Goal: Information Seeking & Learning: Learn about a topic

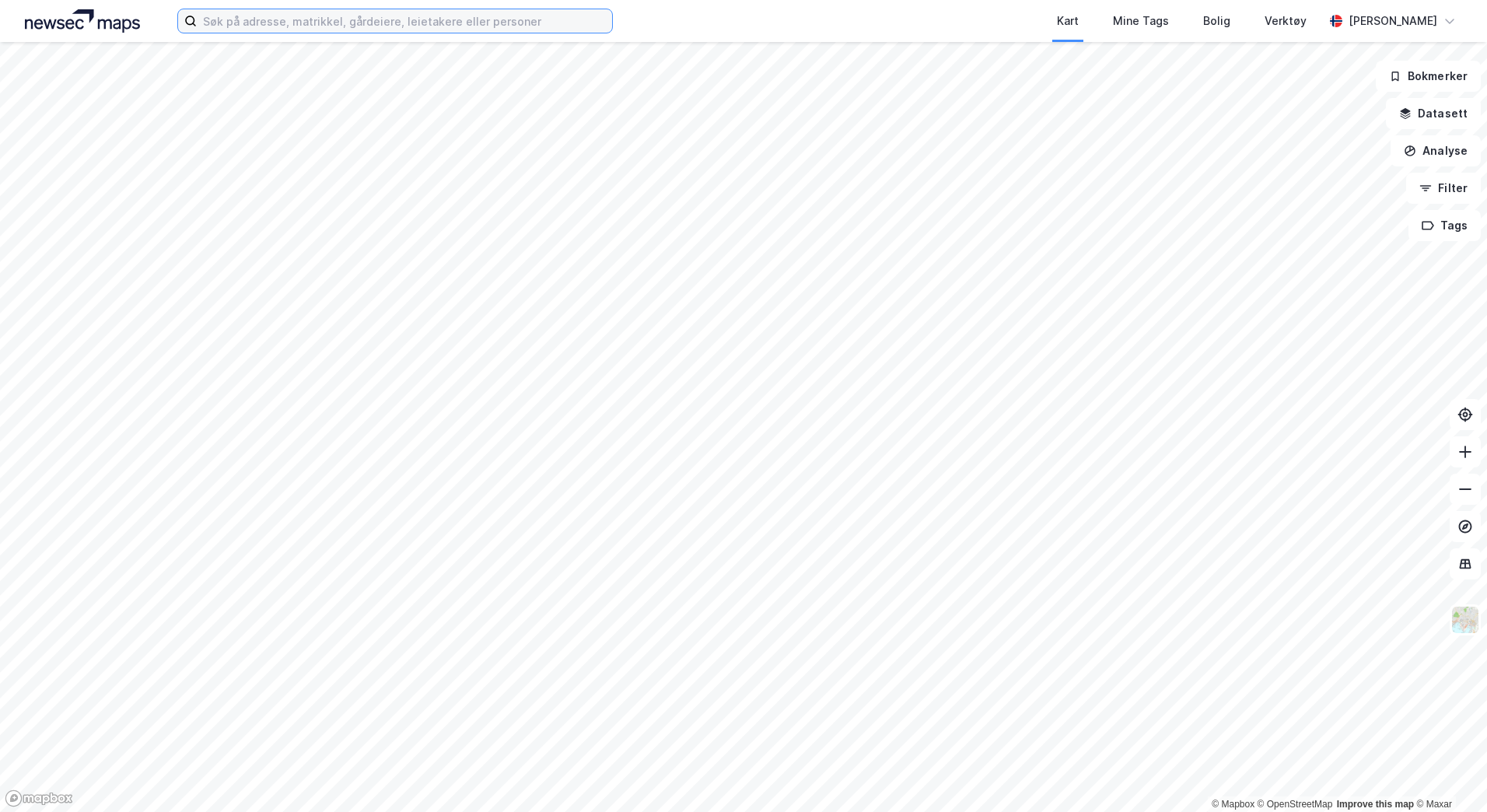
click at [240, 21] on input at bounding box center [405, 21] width 416 height 24
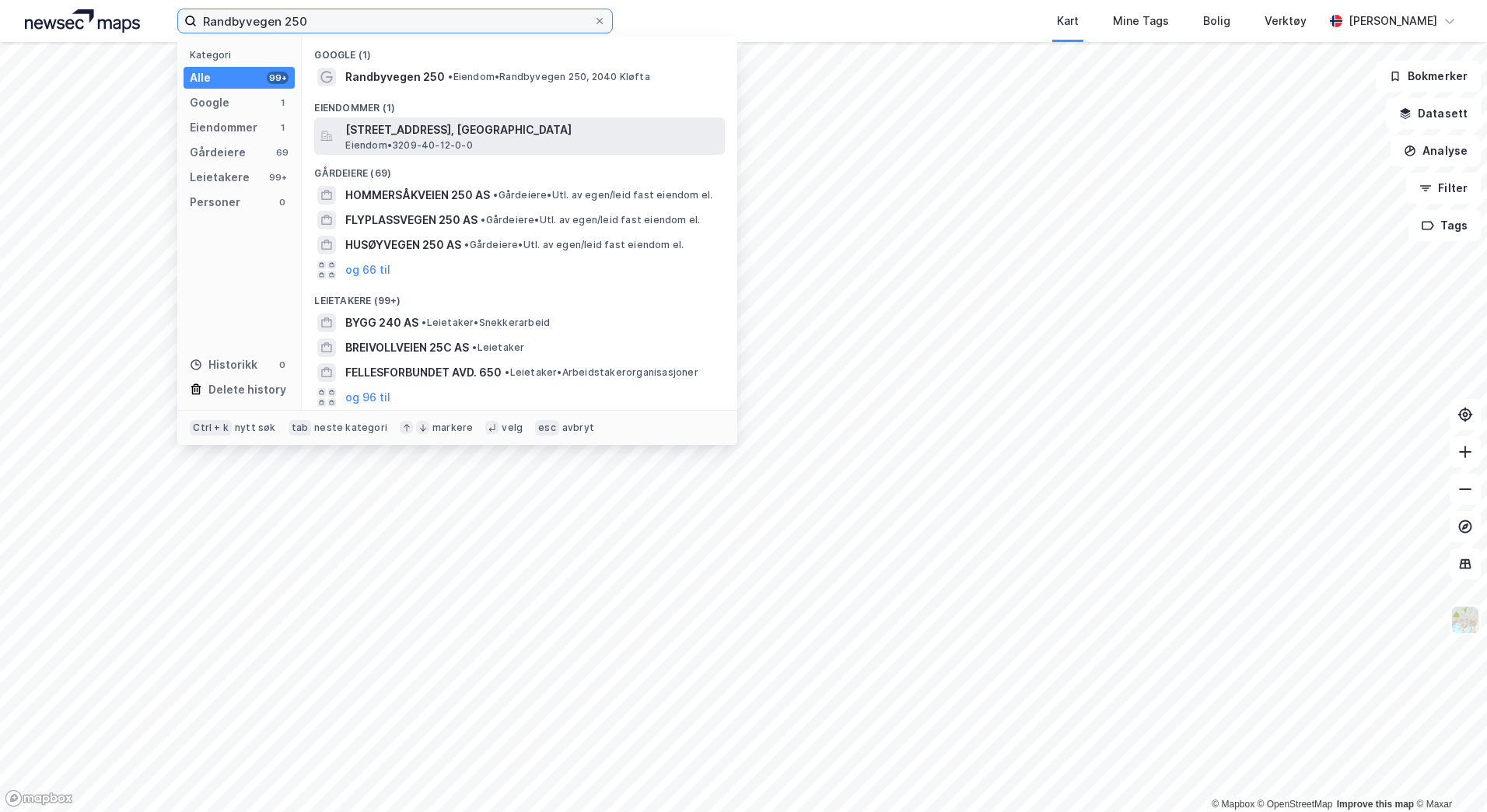
type input "Randbyvegen 250"
click at [440, 129] on span "[STREET_ADDRESS], [GEOGRAPHIC_DATA]" at bounding box center [532, 129] width 373 height 19
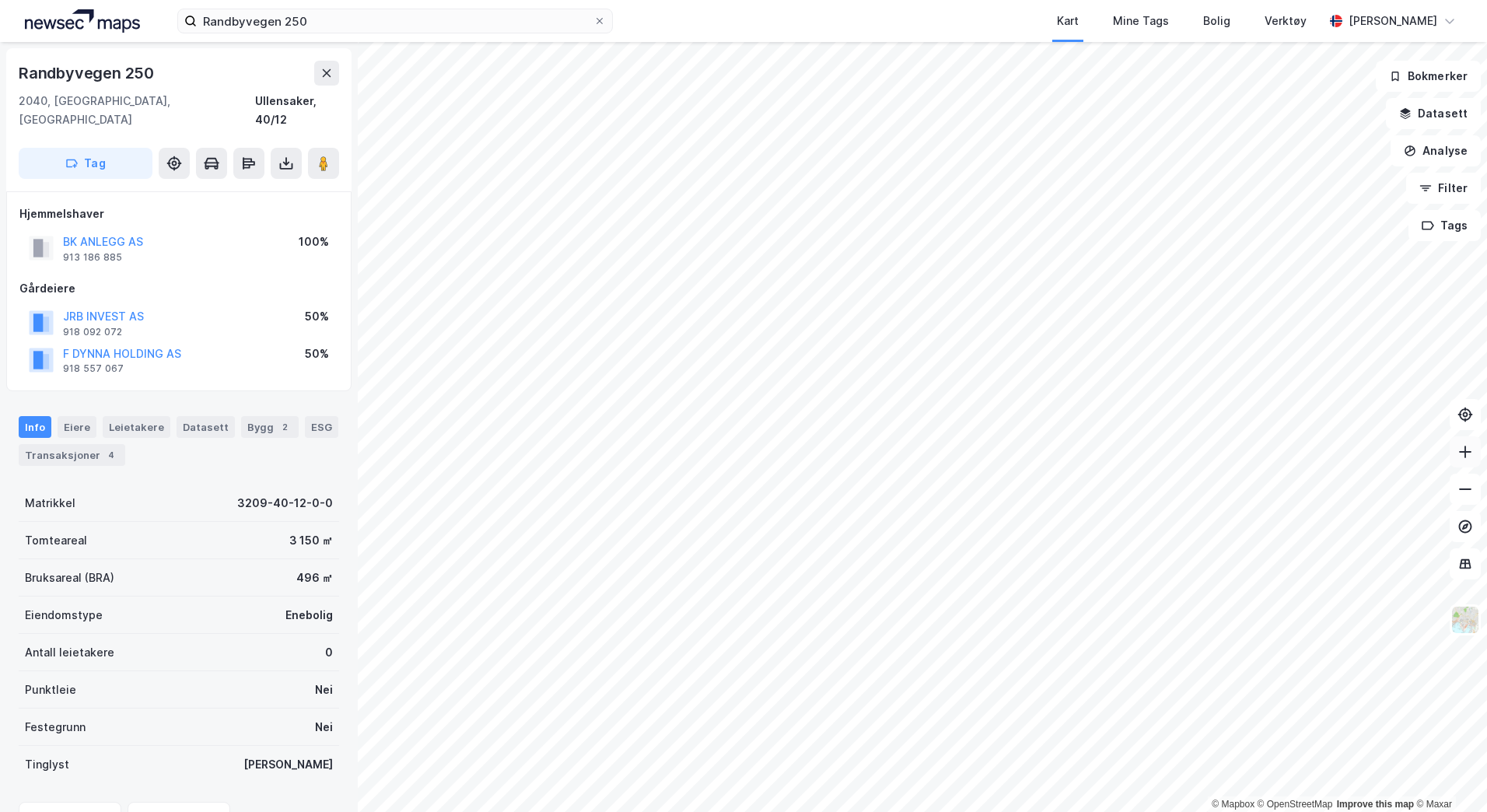
click at [1468, 451] on icon at bounding box center [1465, 452] width 16 height 16
click at [1462, 487] on icon at bounding box center [1465, 489] width 16 height 16
click at [0, 0] on button "JRB INVEST AS" at bounding box center [0, 0] width 0 height 0
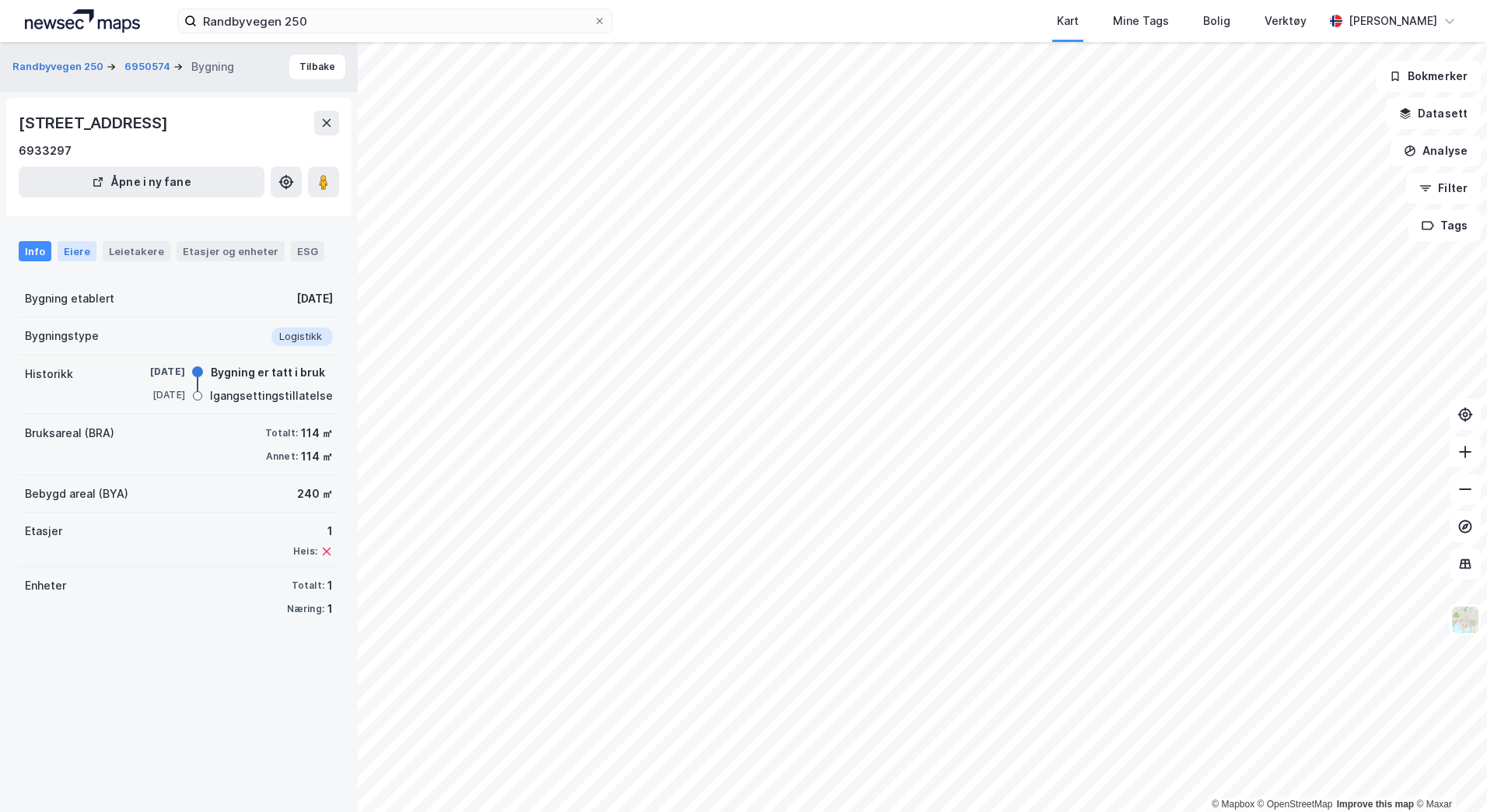
click at [73, 246] on div "Eiere" at bounding box center [76, 251] width 38 height 21
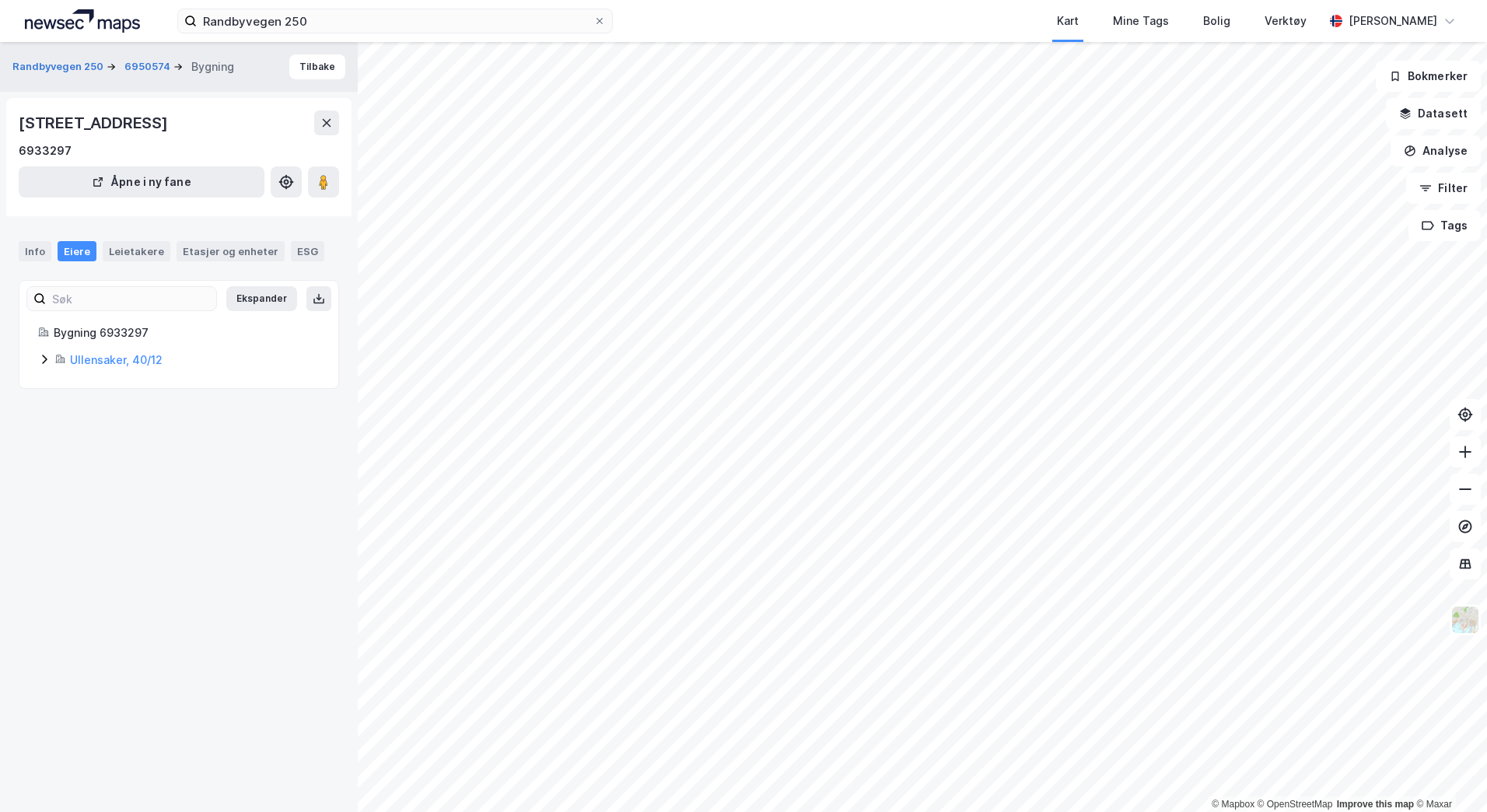
click at [43, 361] on icon at bounding box center [44, 359] width 13 height 13
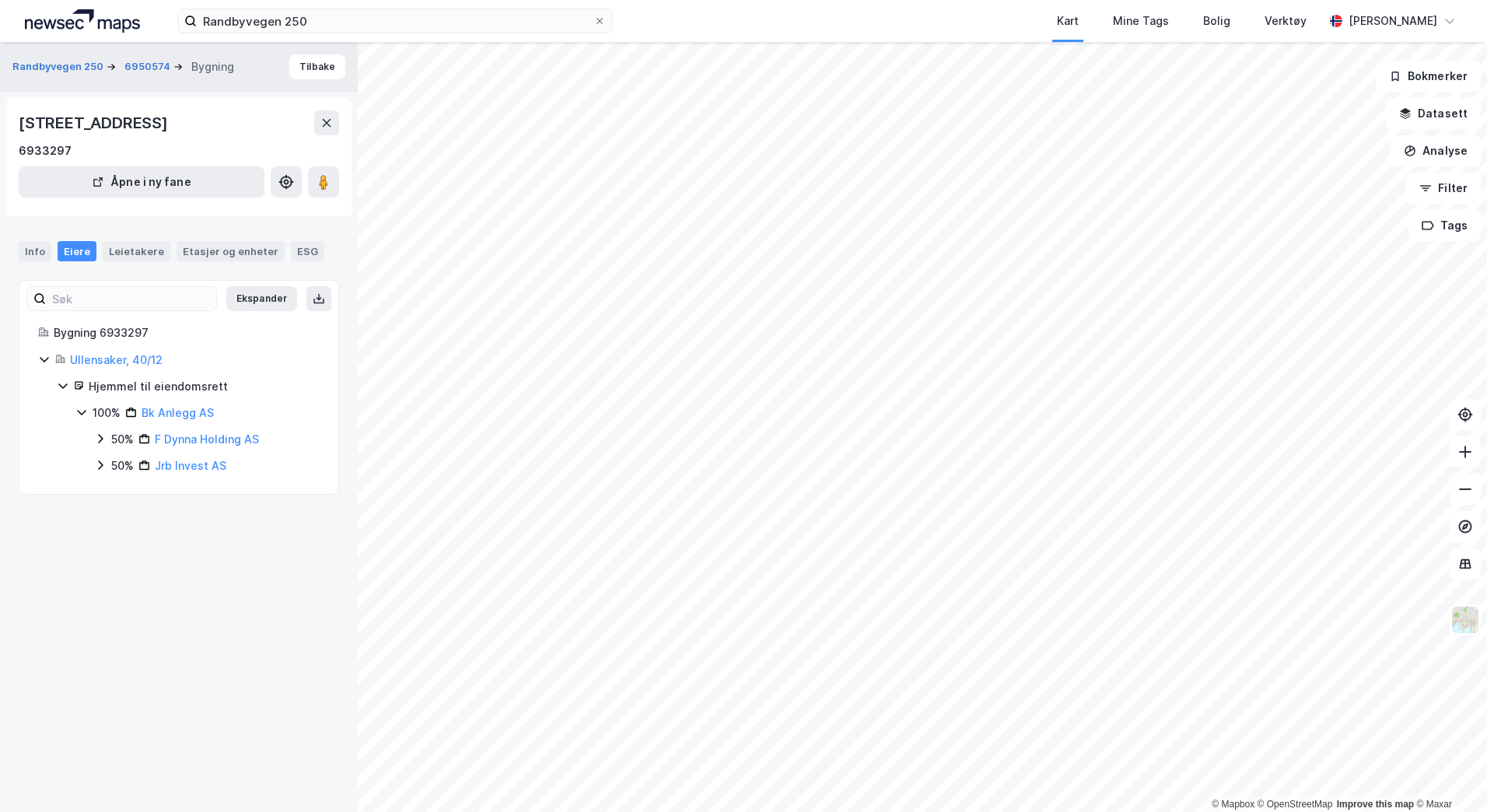
click at [101, 439] on icon at bounding box center [100, 438] width 5 height 9
click at [99, 491] on icon at bounding box center [100, 491] width 13 height 13
click at [78, 411] on icon at bounding box center [81, 412] width 9 height 6
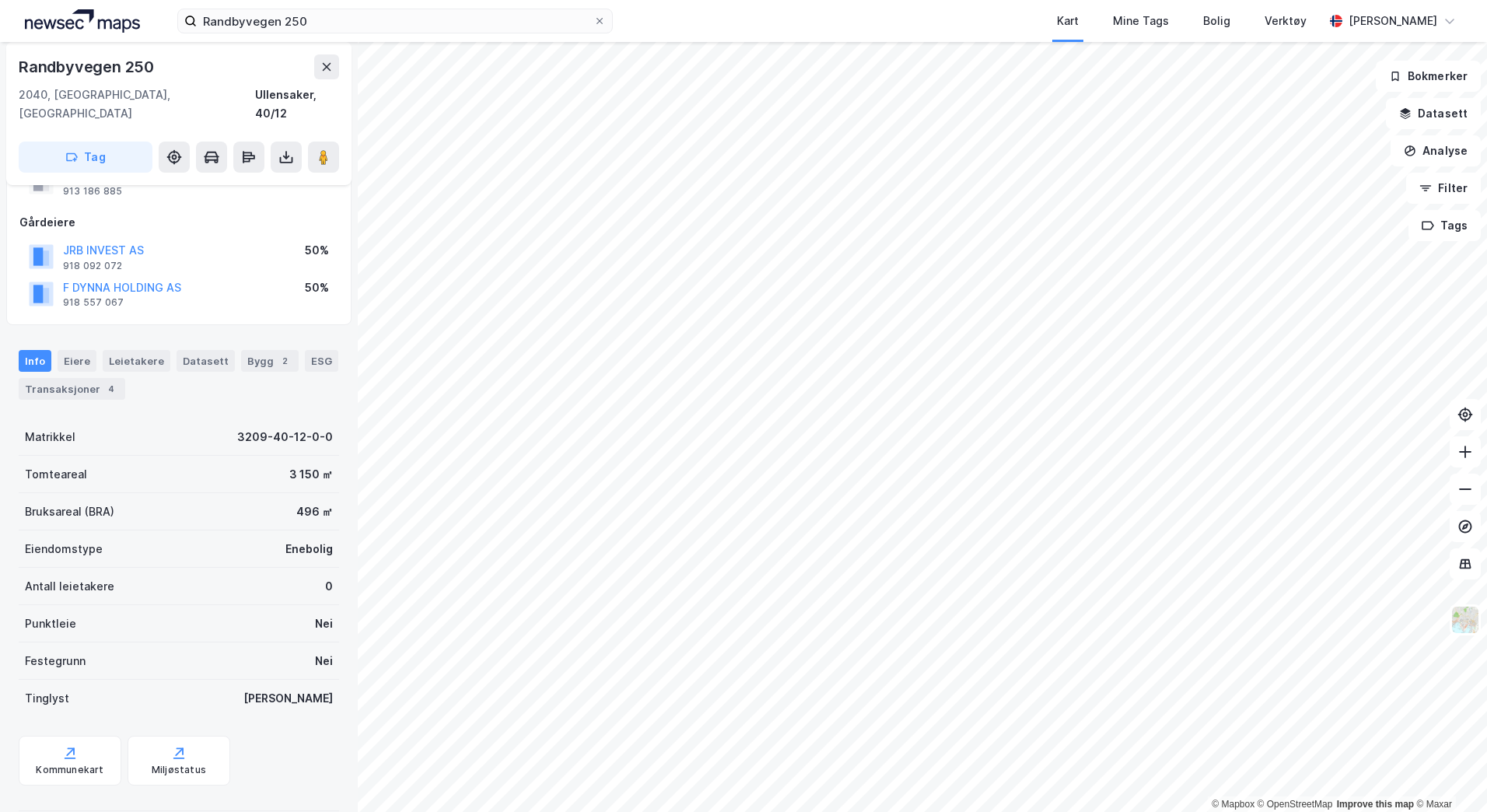
scroll to position [72, 0]
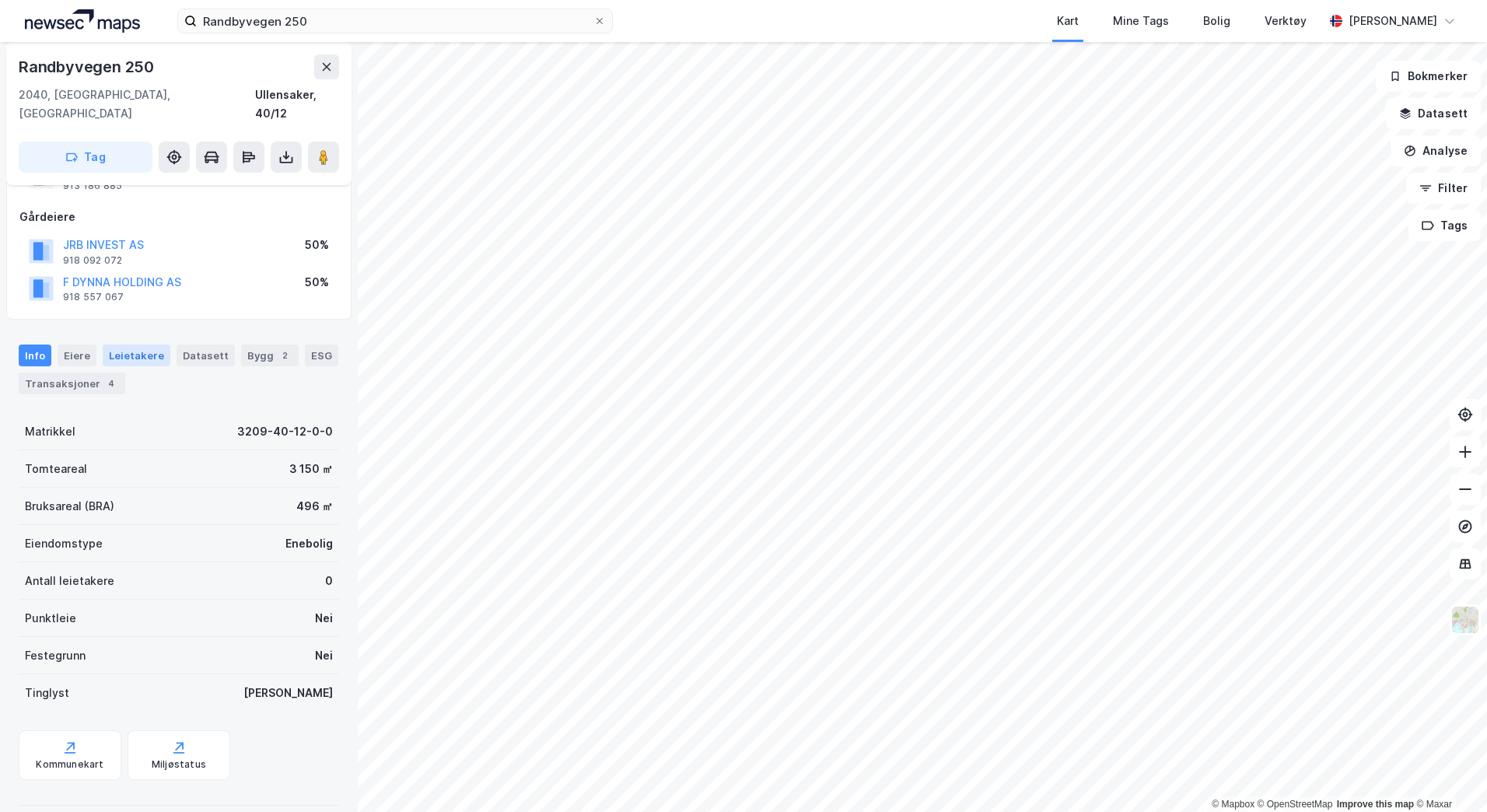
click at [137, 344] on div "Leietakere" at bounding box center [136, 355] width 68 height 22
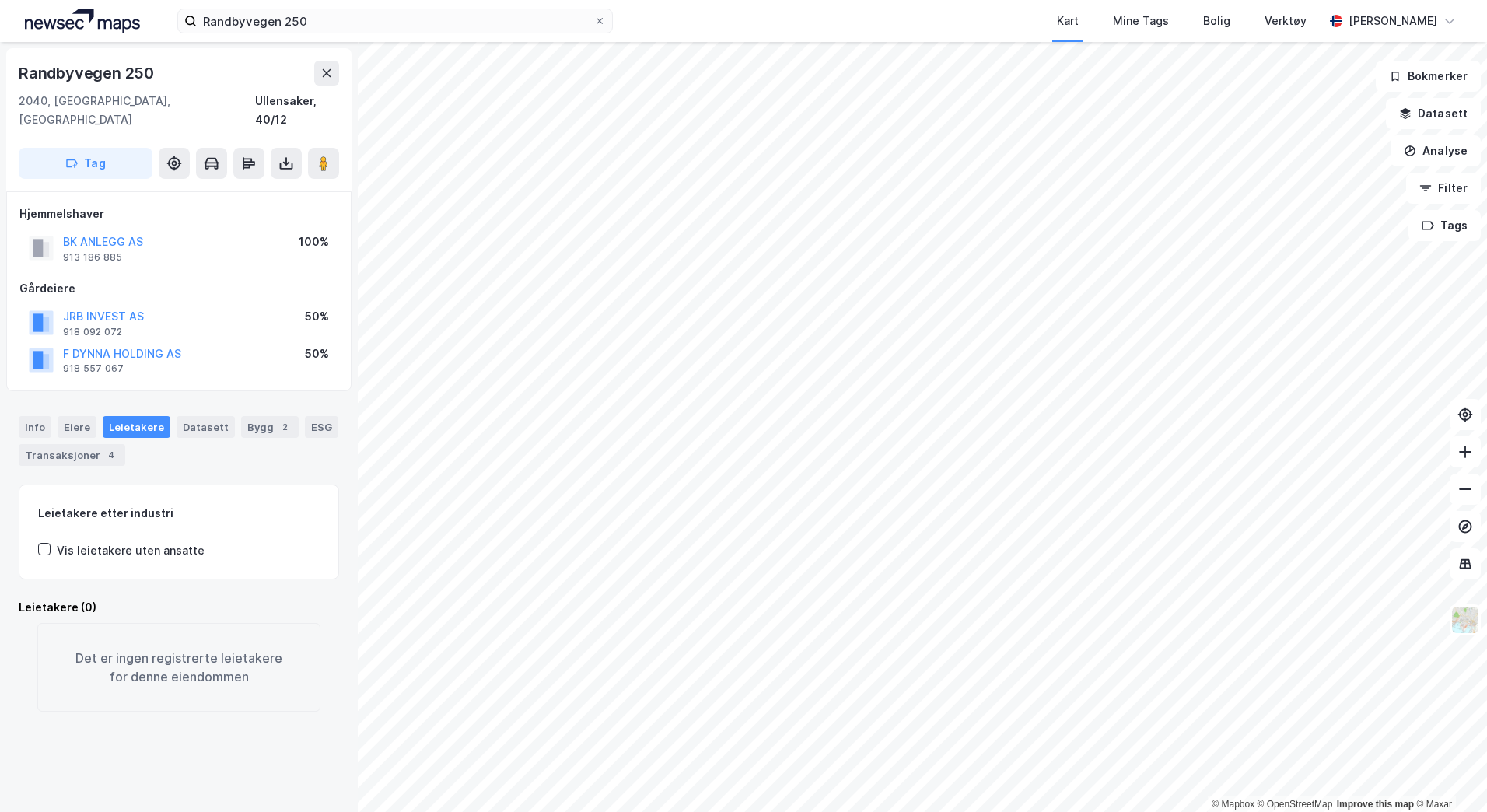
click at [69, 398] on div "Info [PERSON_NAME] Datasett Bygg 2 ESG Transaksjoner 4" at bounding box center [178, 435] width 357 height 75
click at [73, 416] on div "Eiere" at bounding box center [76, 427] width 38 height 22
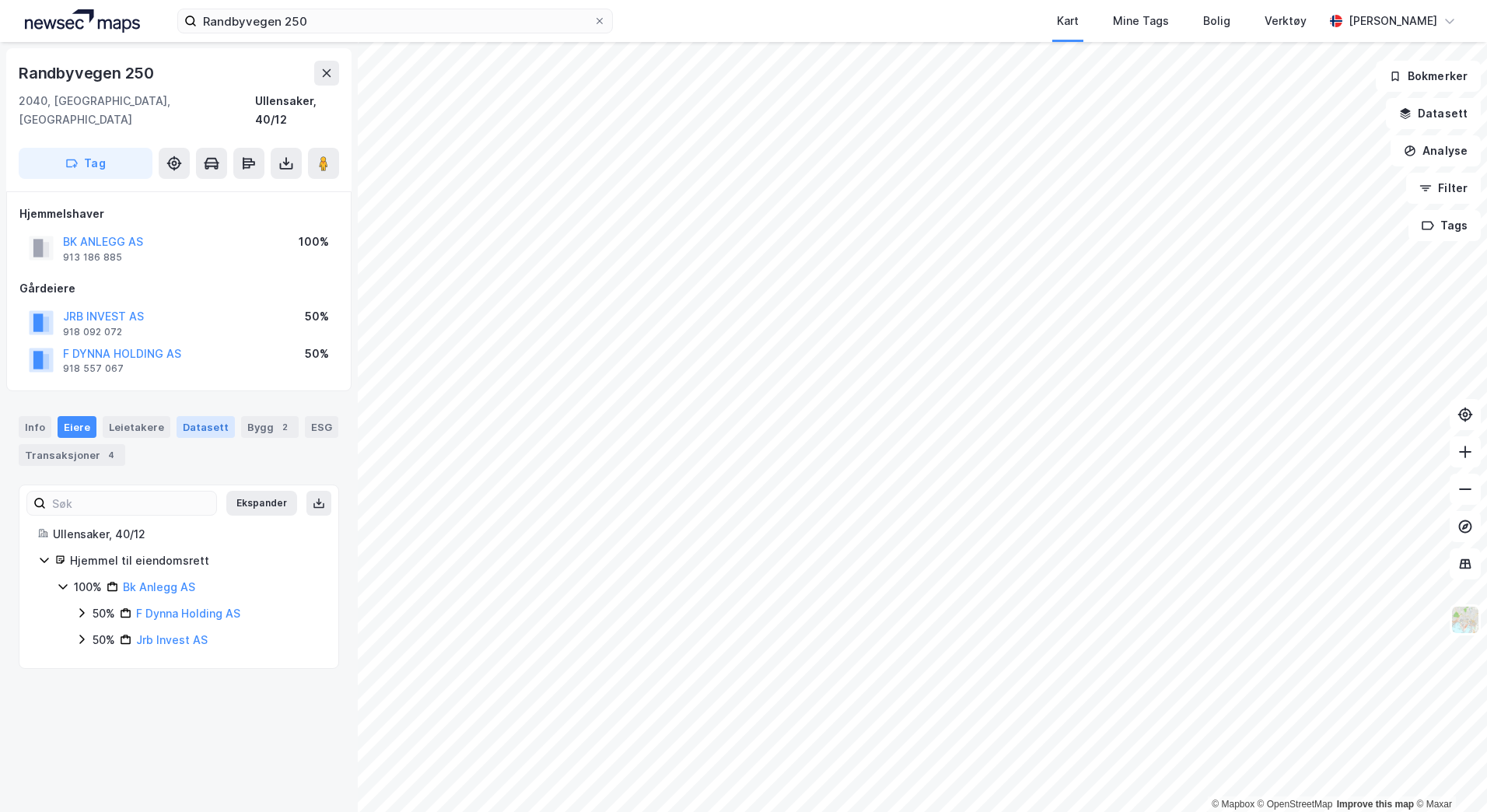
click at [197, 416] on div "Datasett" at bounding box center [205, 427] width 58 height 22
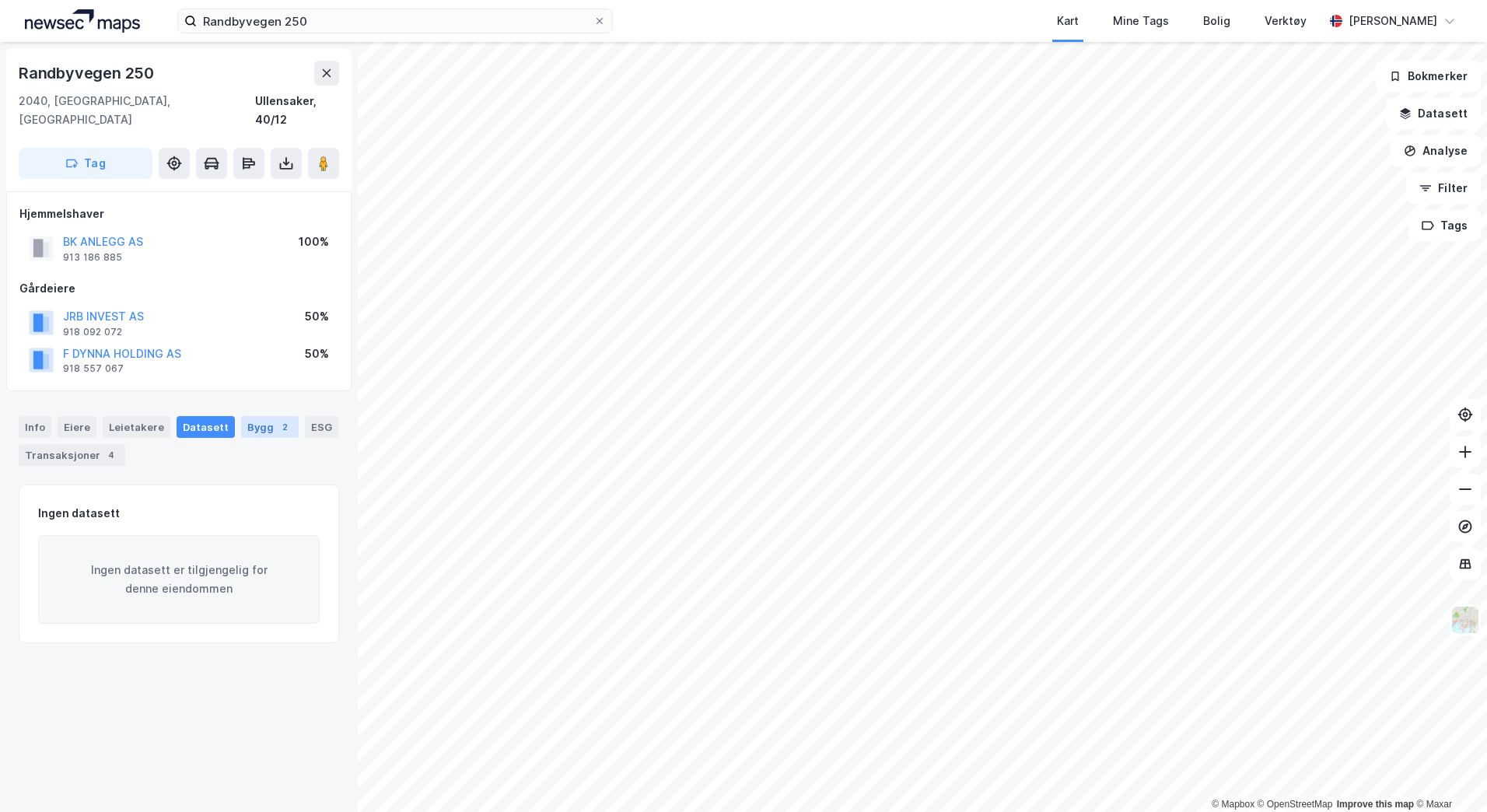
click at [242, 416] on div "Bygg 2" at bounding box center [270, 427] width 57 height 22
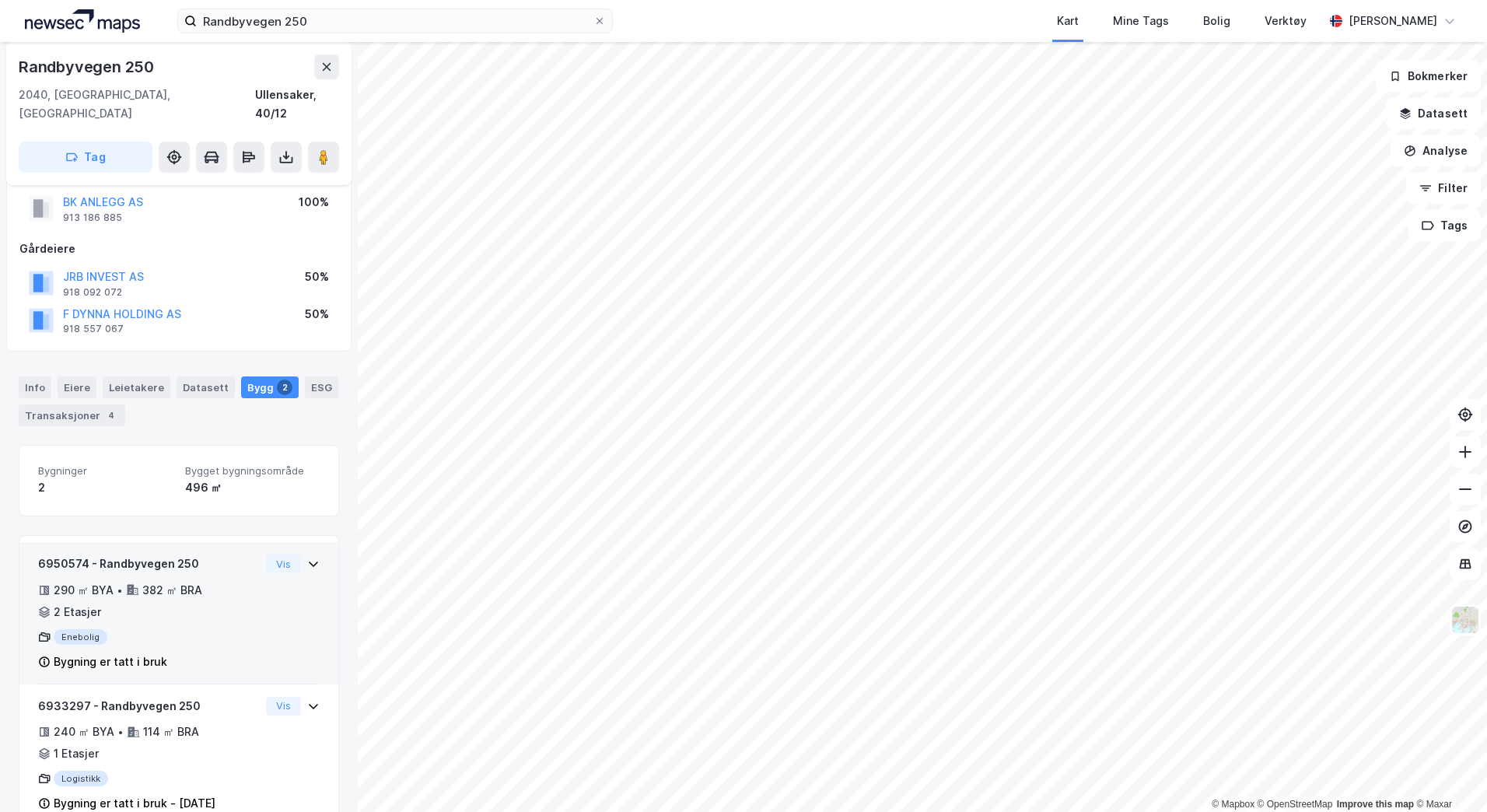
scroll to position [60, 0]
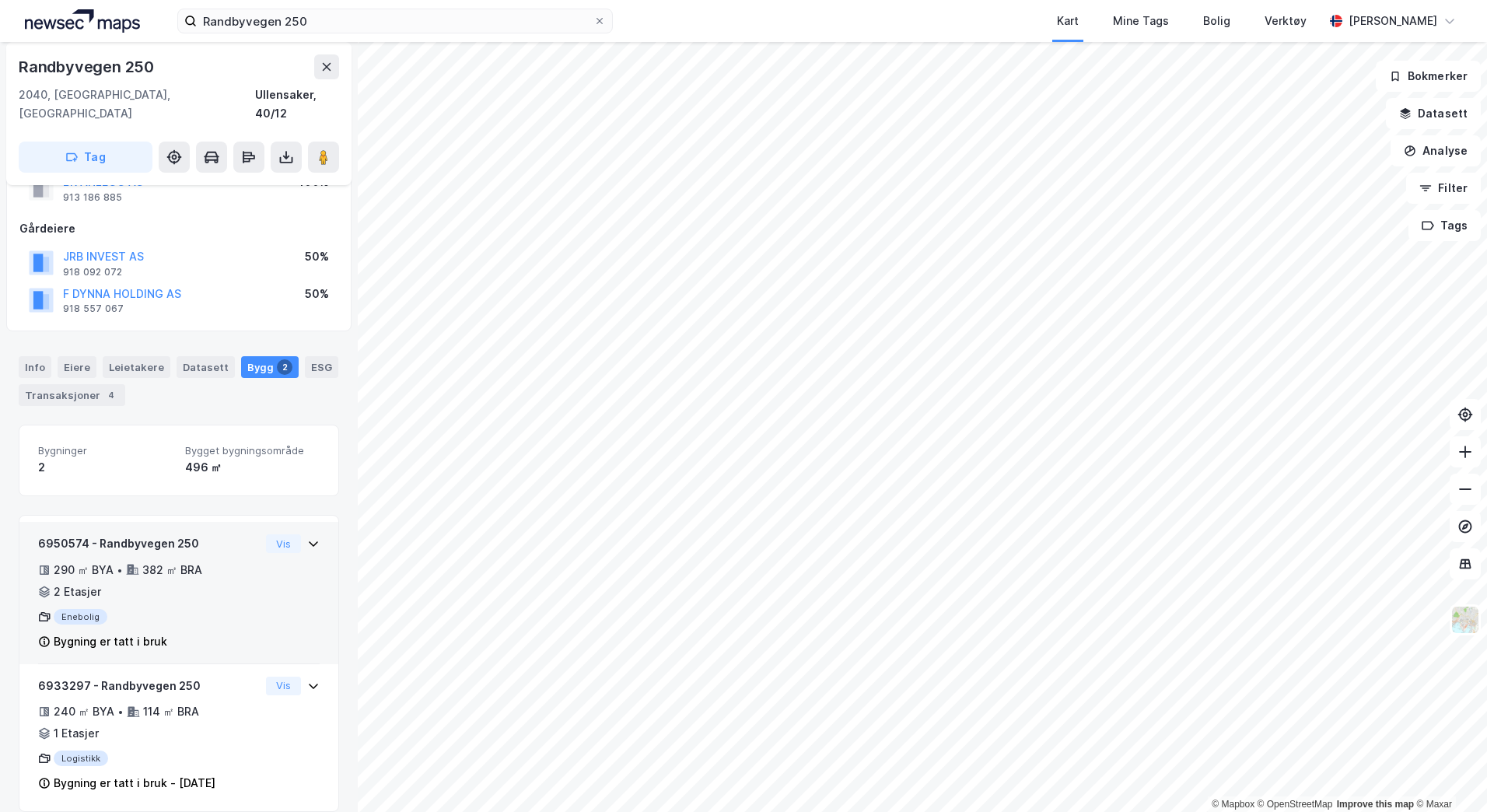
click at [45, 635] on icon at bounding box center [44, 641] width 13 height 13
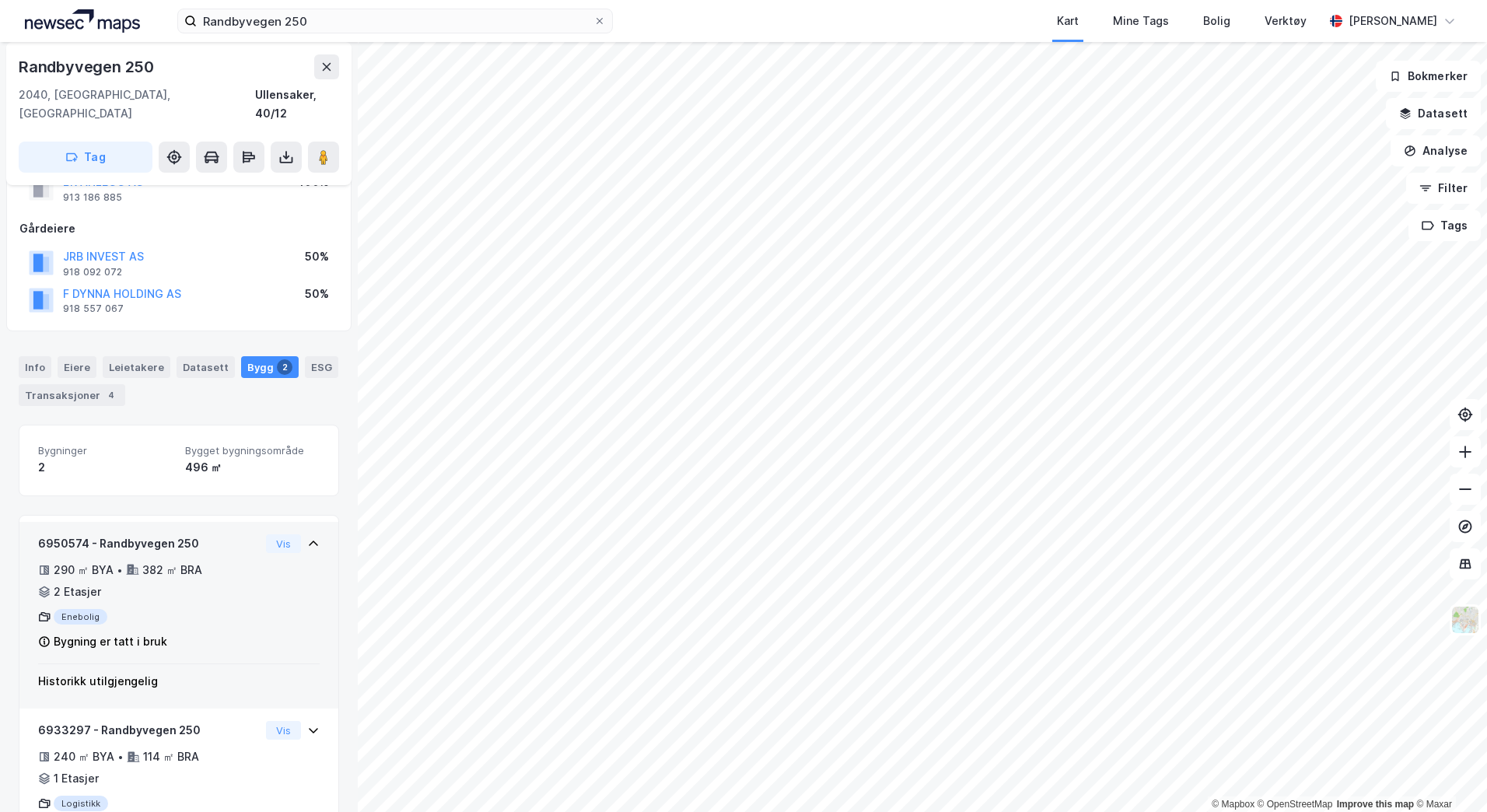
click at [45, 635] on icon at bounding box center [44, 641] width 13 height 13
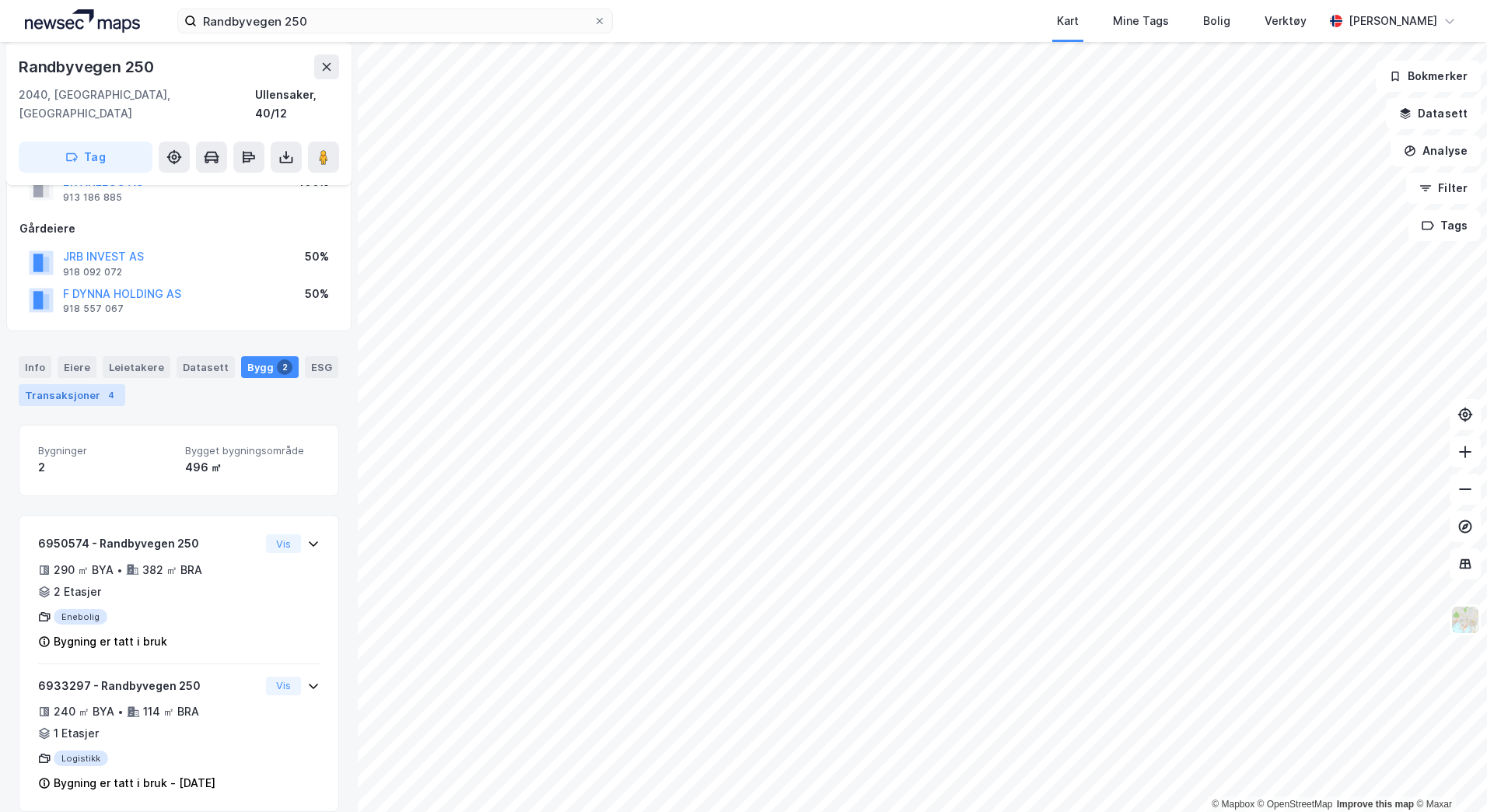
click at [48, 384] on div "Transaksjoner 4" at bounding box center [72, 395] width 106 height 22
